Goal: Navigation & Orientation: Find specific page/section

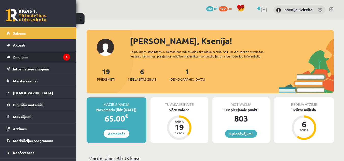
scroll to position [9, 0]
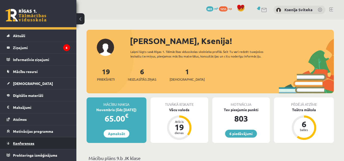
click at [50, 144] on link "Konferences" at bounding box center [38, 143] width 63 height 12
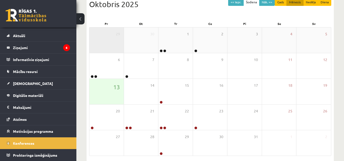
scroll to position [62, 0]
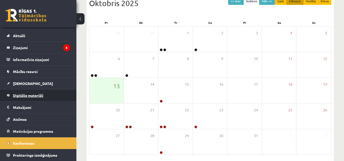
click at [42, 94] on span "Digitālie materiāli" at bounding box center [28, 95] width 30 height 5
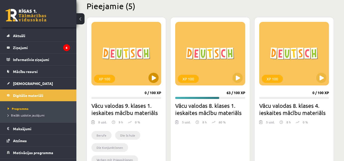
scroll to position [128, 0]
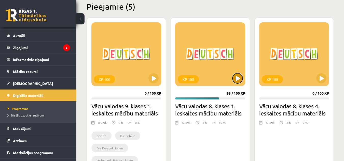
click at [238, 79] on button at bounding box center [237, 78] width 10 height 10
